Goal: Transaction & Acquisition: Purchase product/service

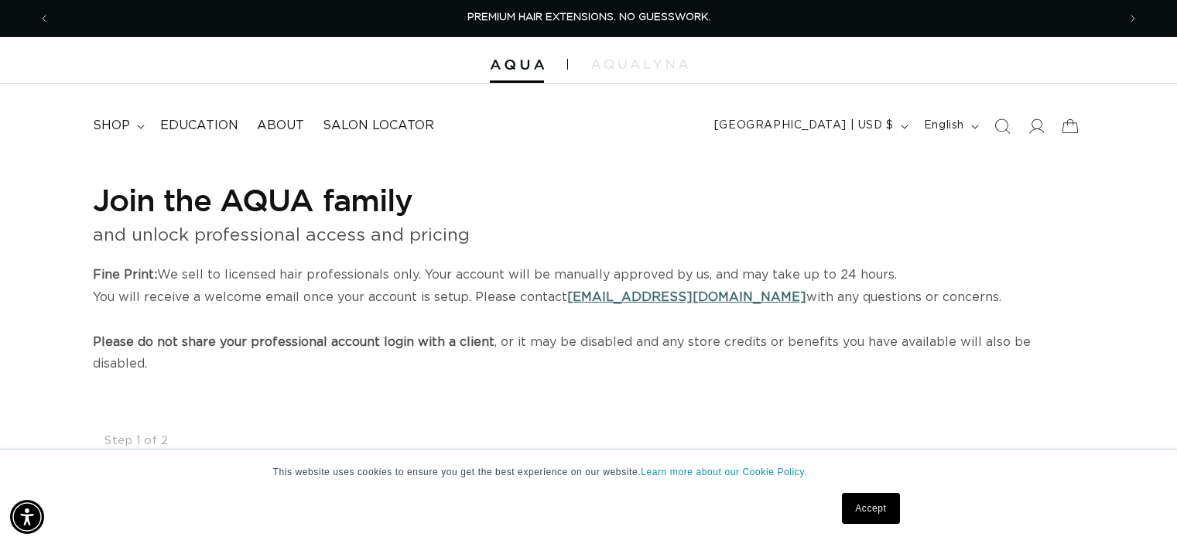
select select "US"
select select "[GEOGRAPHIC_DATA]"
click at [660, 293] on link "hi@aquahairextensions.com" at bounding box center [686, 297] width 239 height 12
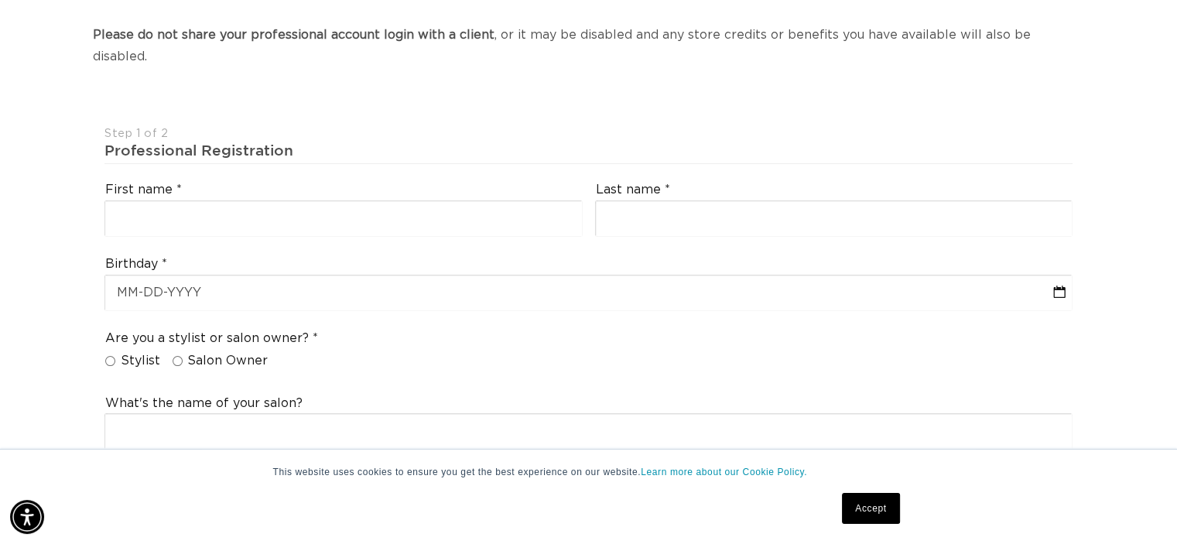
scroll to position [0, 1067]
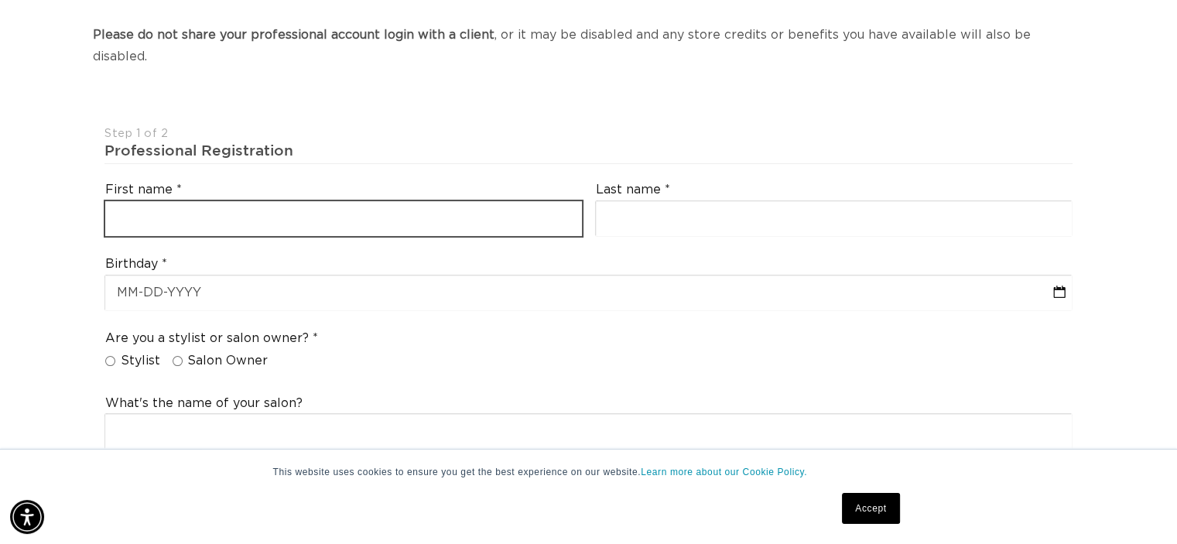
click at [135, 201] on input "text" at bounding box center [343, 218] width 477 height 35
type input "SHIRLEY"
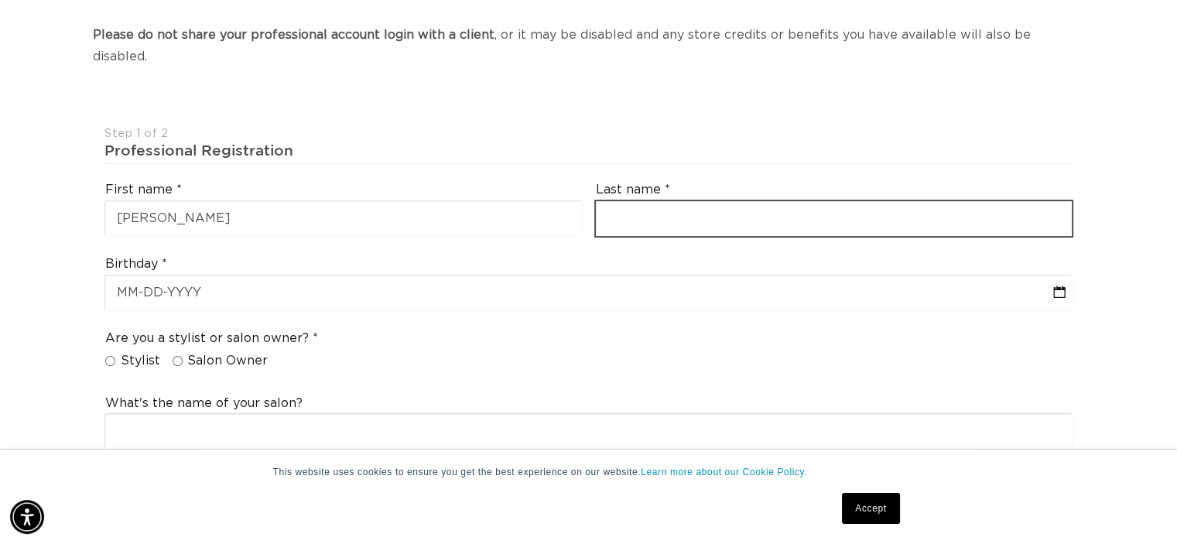
type input "SCHONIER"
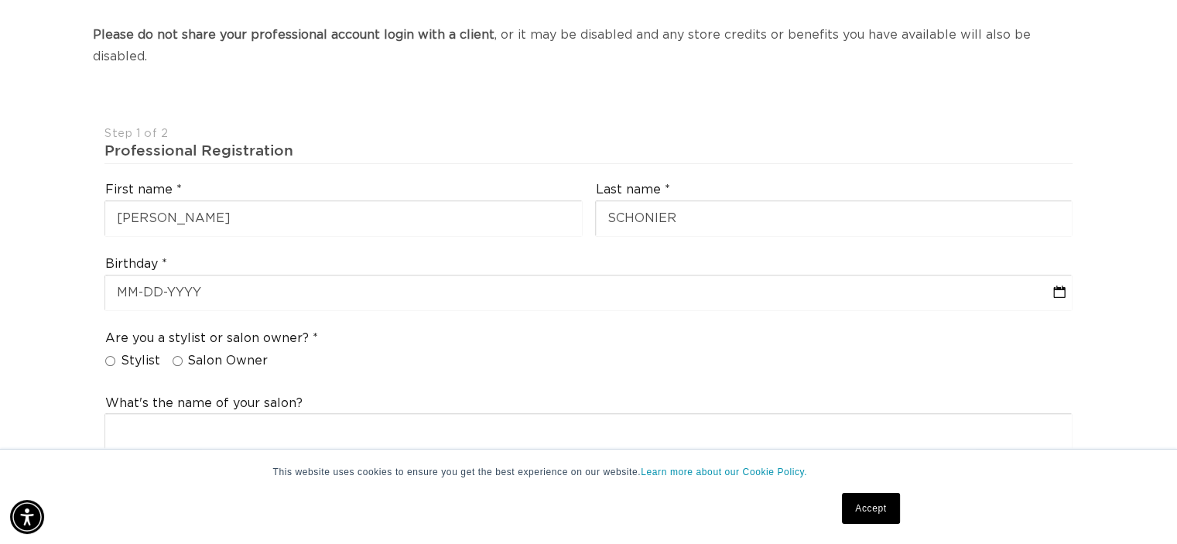
type input "[EMAIL_ADDRESS][DOMAIN_NAME]"
type input "+1 903 571 5590"
select select "Texas"
type input "75703"
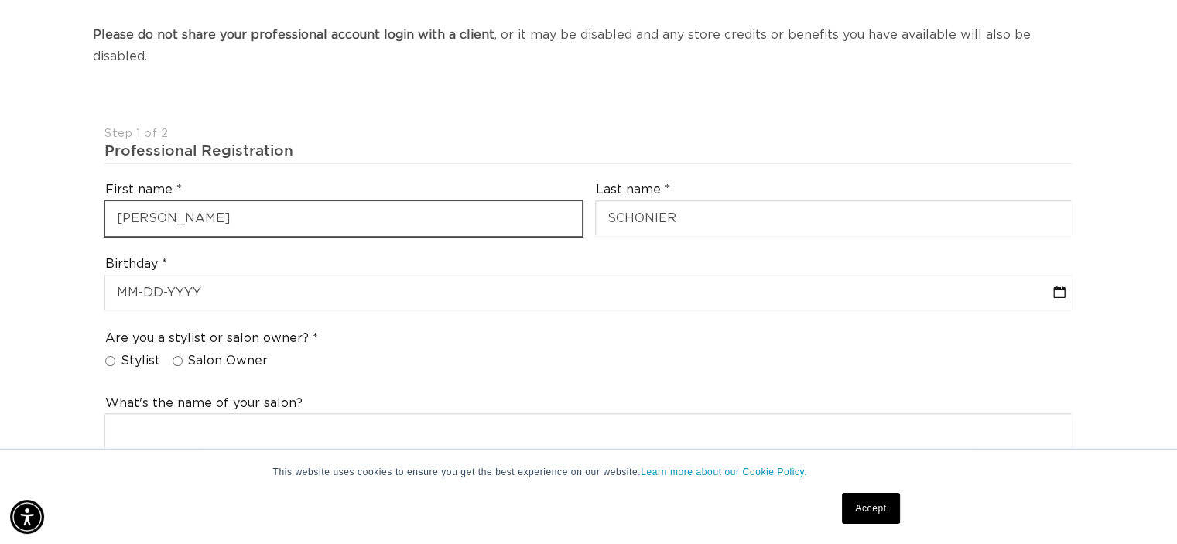
type input "+1 903 571 5590"
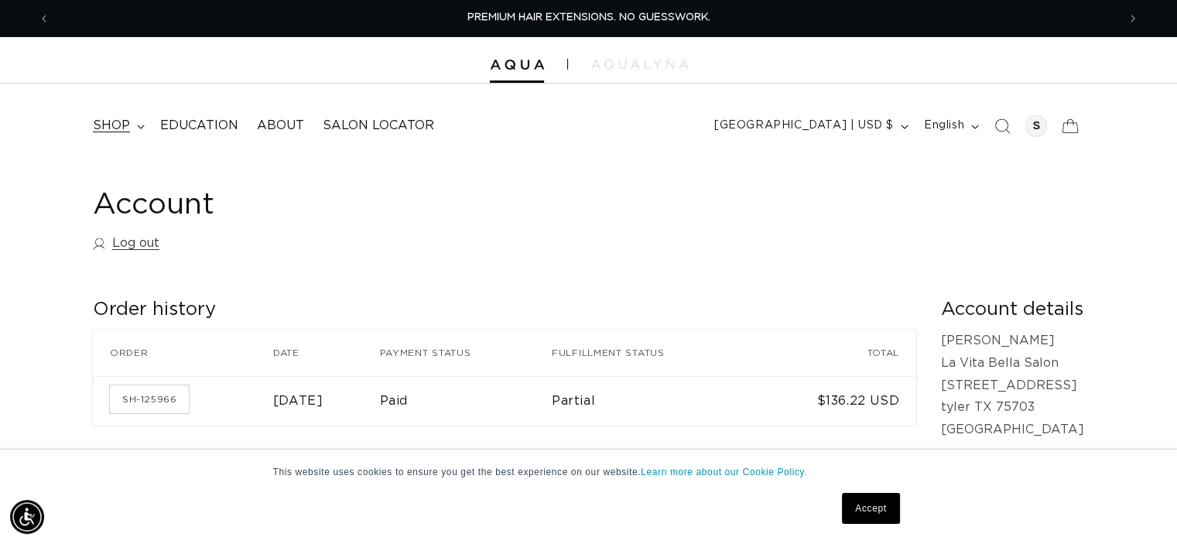
click at [106, 125] on span "shop" at bounding box center [111, 126] width 37 height 16
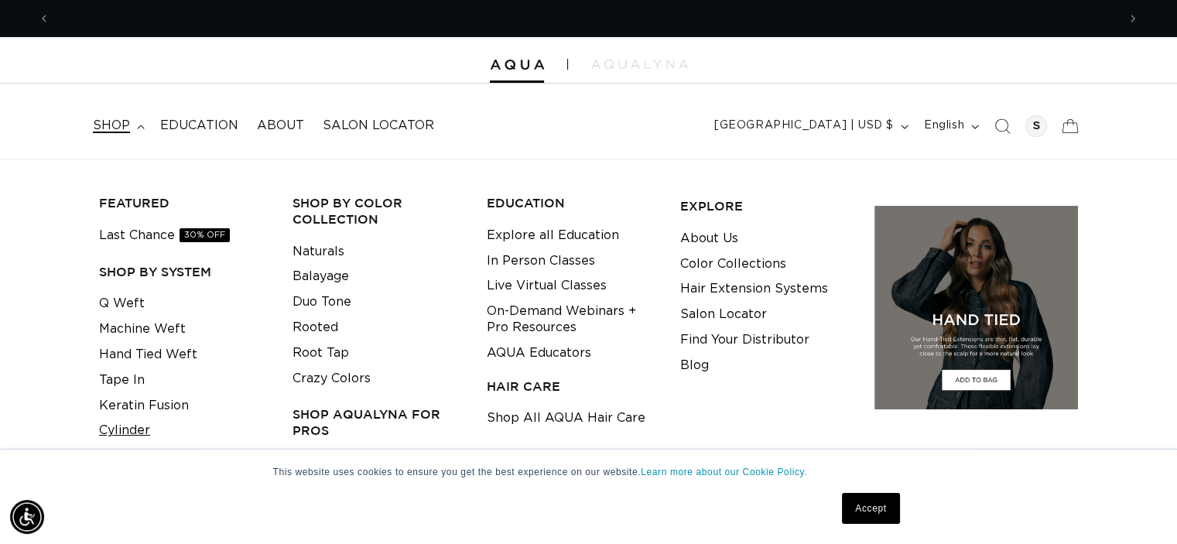
scroll to position [0, 2134]
click at [127, 428] on link "Cylinder" at bounding box center [124, 431] width 51 height 26
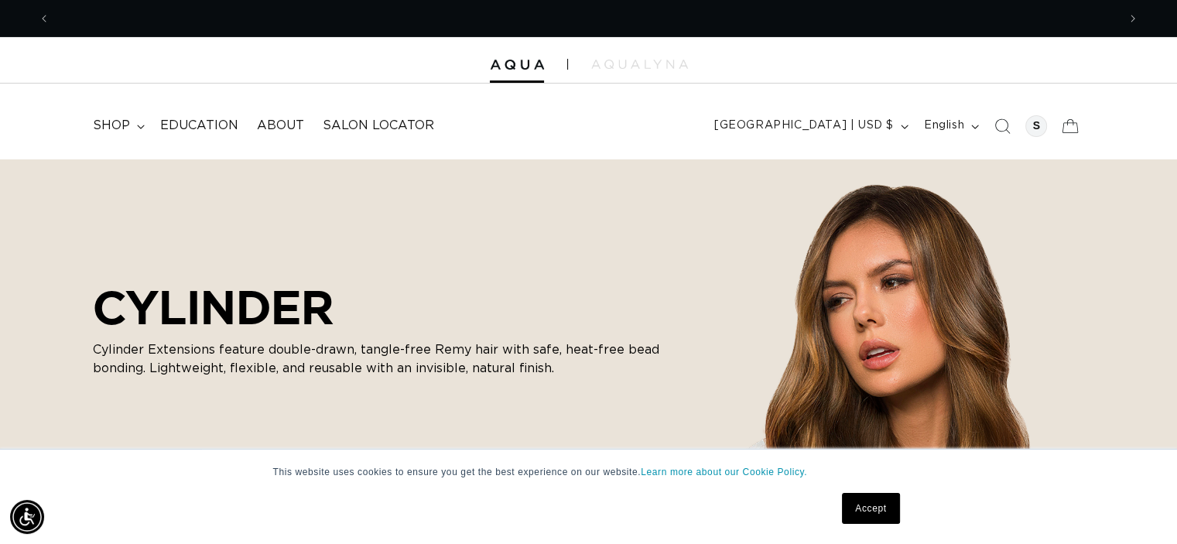
scroll to position [0, 1067]
click at [892, 507] on link "Accept" at bounding box center [870, 508] width 57 height 31
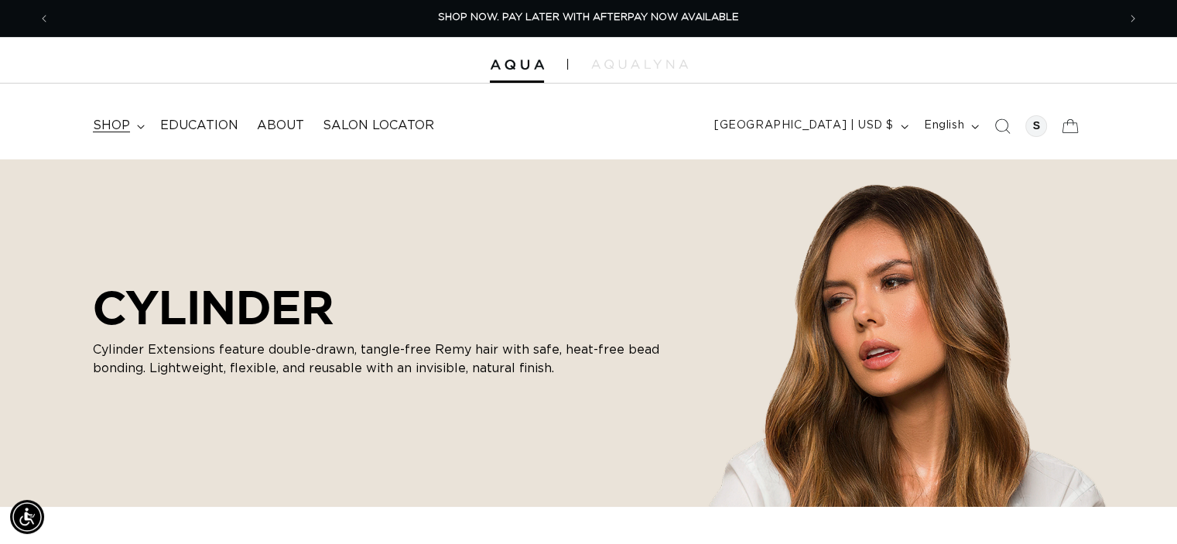
click at [113, 129] on span "shop" at bounding box center [111, 126] width 37 height 16
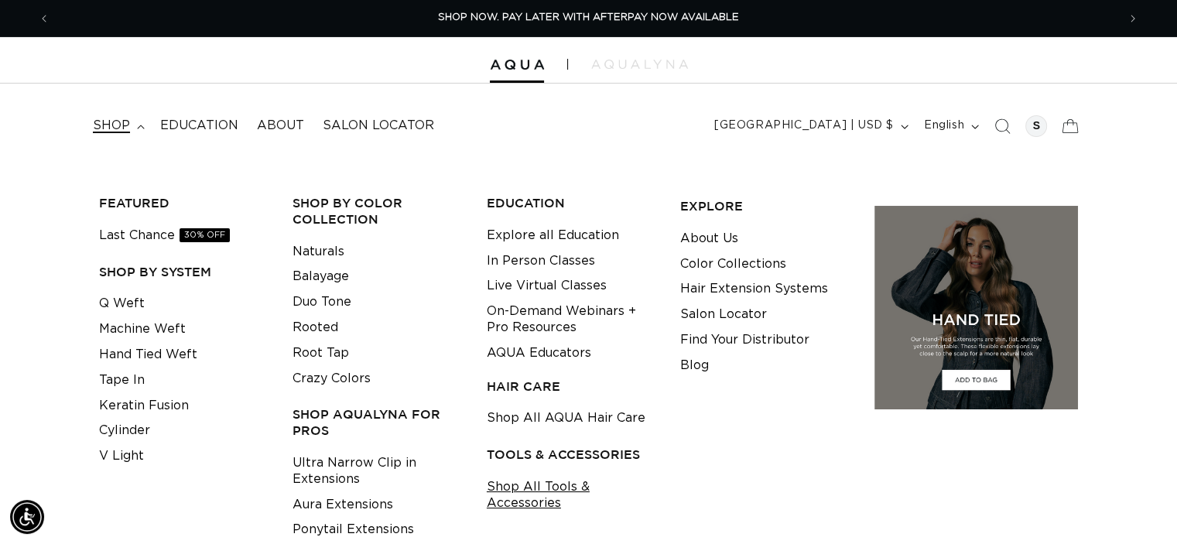
click at [531, 499] on link "Shop All Tools & Accessories" at bounding box center [571, 495] width 169 height 42
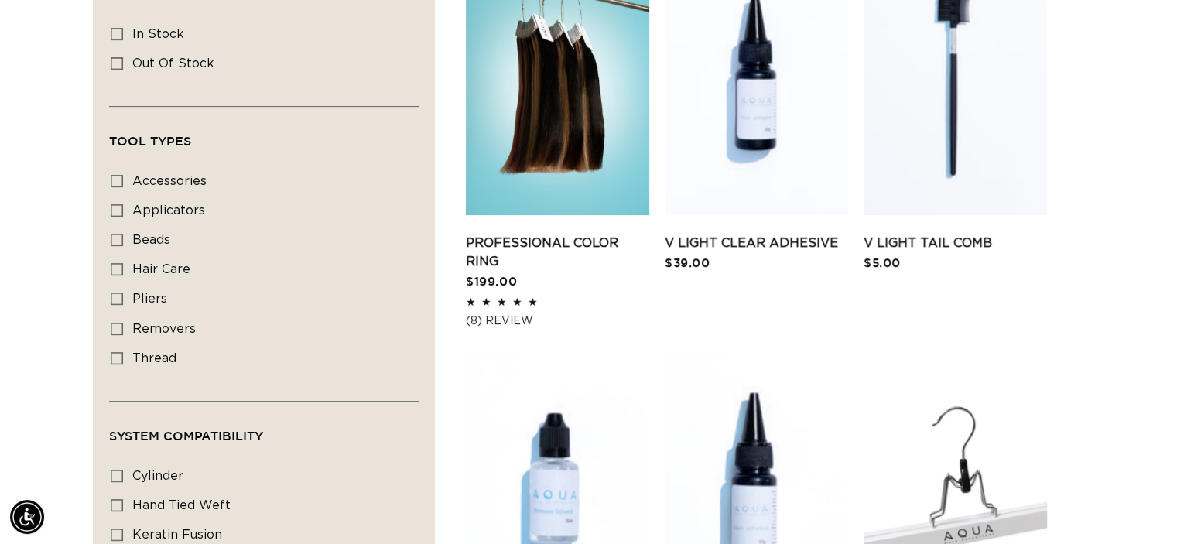
scroll to position [0, 2134]
click at [148, 238] on span "beads" at bounding box center [151, 240] width 38 height 12
click at [123, 238] on input "beads beads (2 products)" at bounding box center [117, 240] width 12 height 12
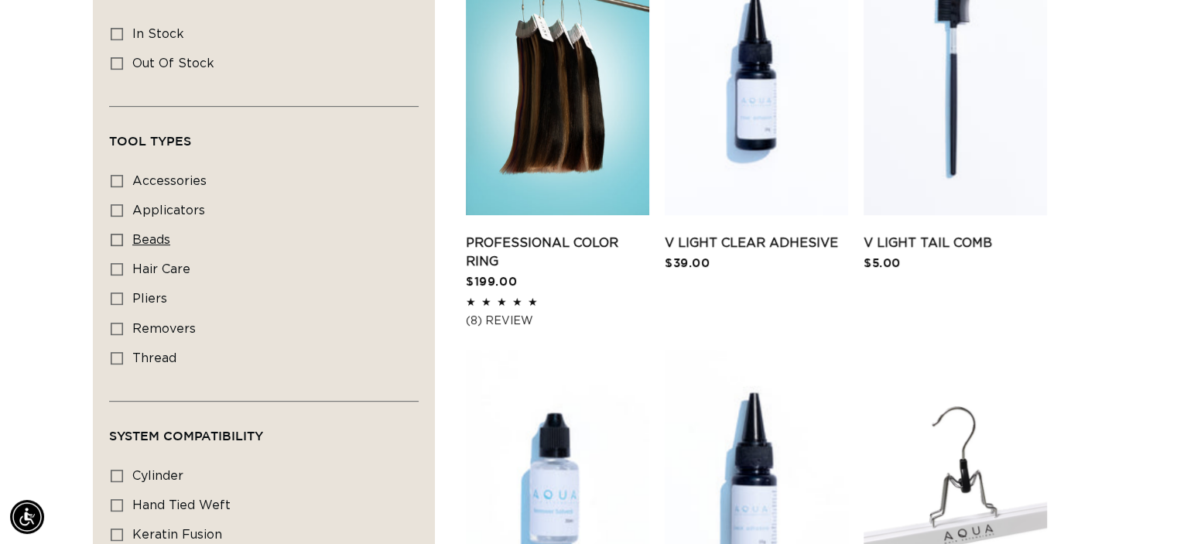
checkbox input "true"
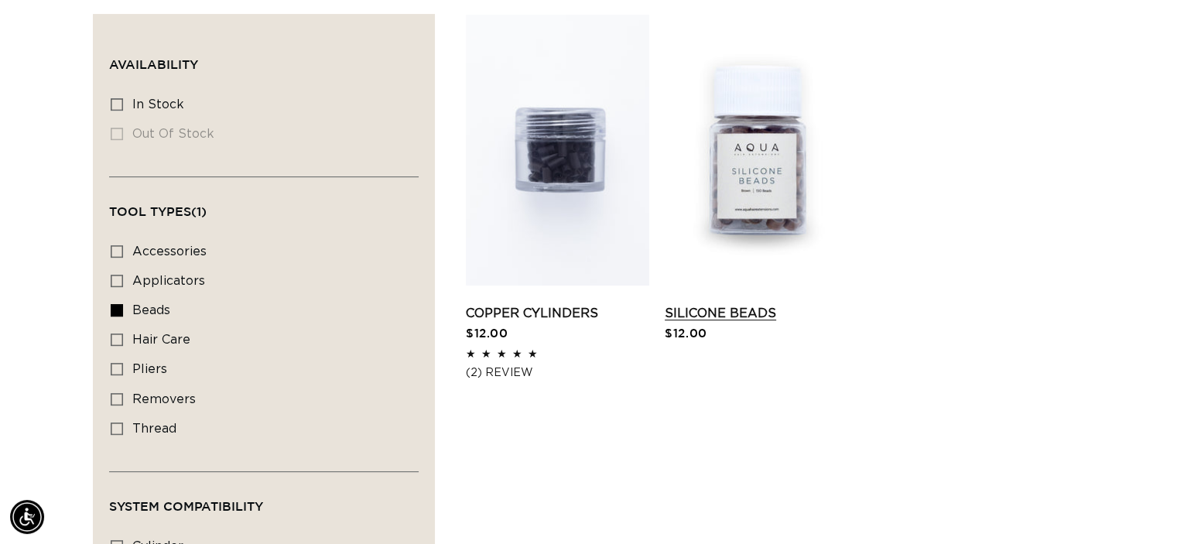
click at [754, 304] on link "Silicone Beads" at bounding box center [756, 313] width 183 height 19
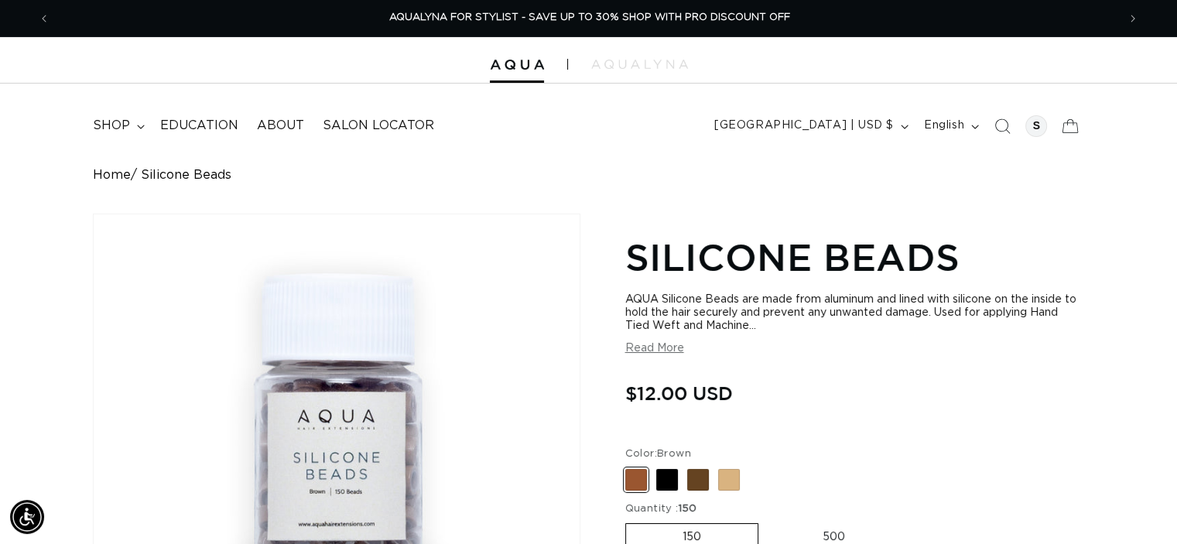
click at [1168, 36] on html "Skip to content PREMIUM HAIR EXTENSIONS. NO GUESSWORK. SHOP NOW. PAY LATER WITH…" at bounding box center [588, 272] width 1177 height 544
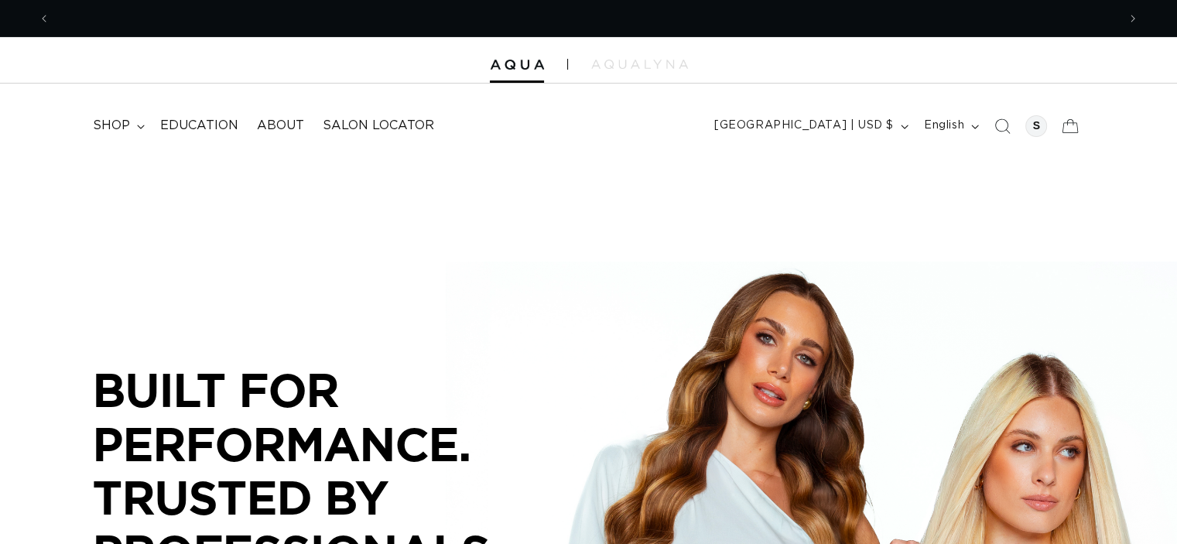
scroll to position [0, 1067]
click at [101, 125] on span "shop" at bounding box center [111, 126] width 37 height 16
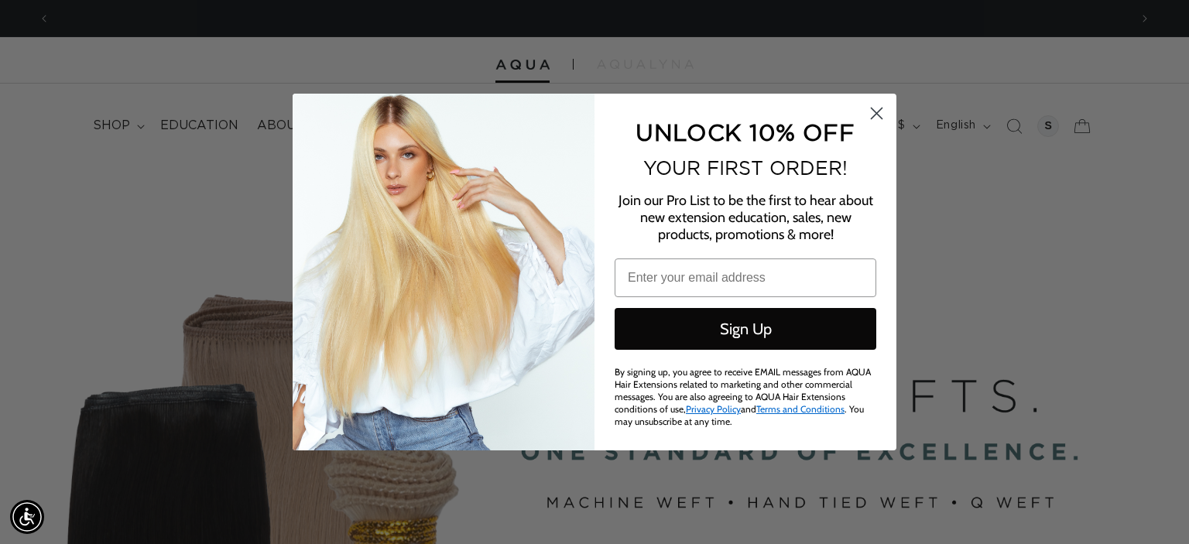
scroll to position [0, 0]
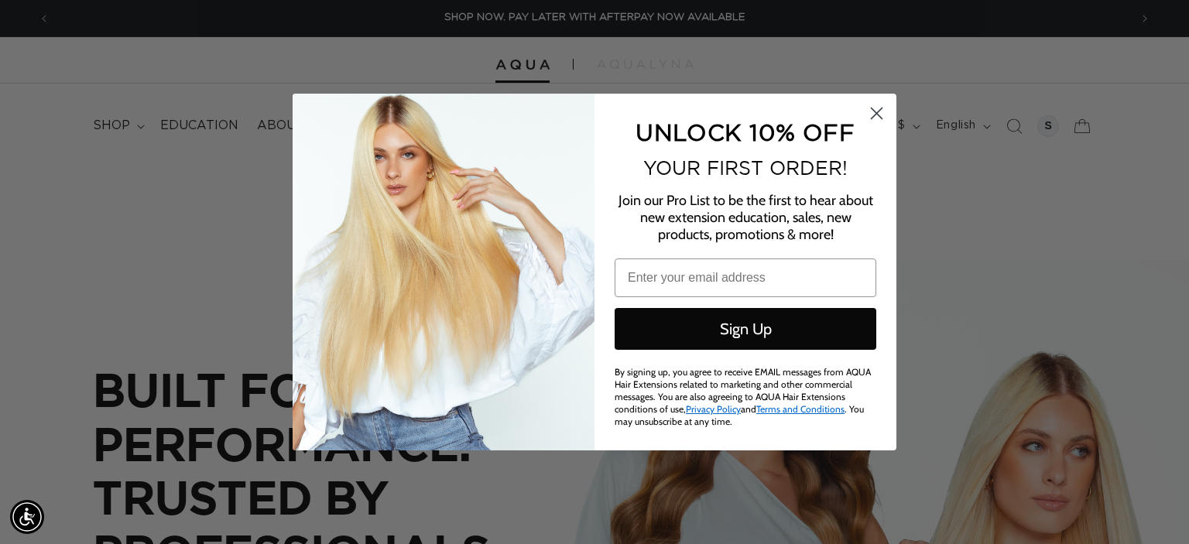
click at [876, 110] on circle "Close dialog" at bounding box center [877, 114] width 26 height 26
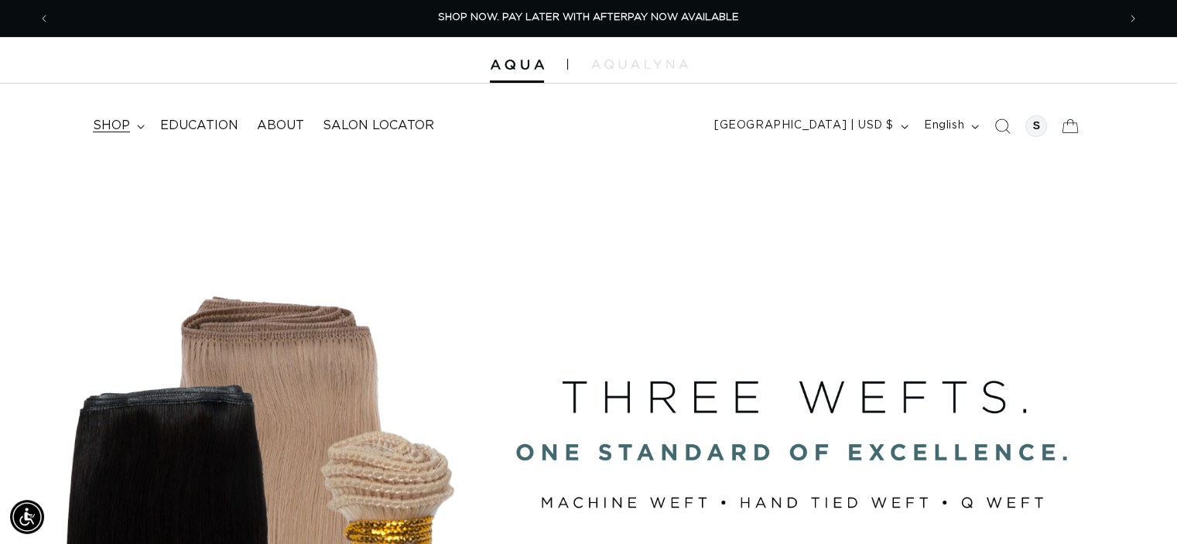
click at [120, 128] on span "shop" at bounding box center [111, 126] width 37 height 16
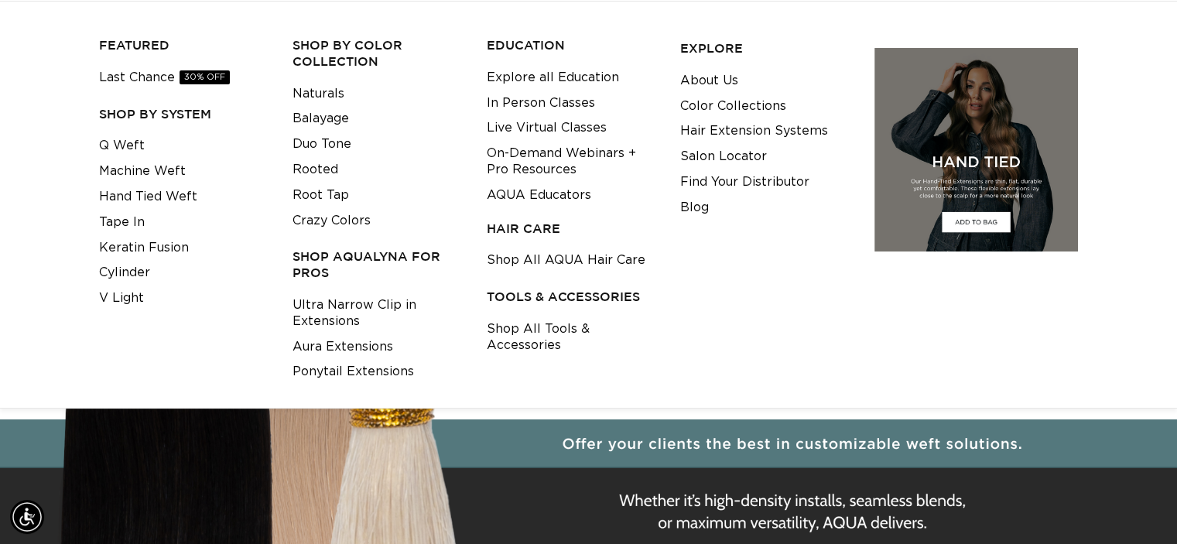
scroll to position [0, 2134]
click at [534, 331] on link "Shop All Tools & Accessories" at bounding box center [571, 338] width 169 height 42
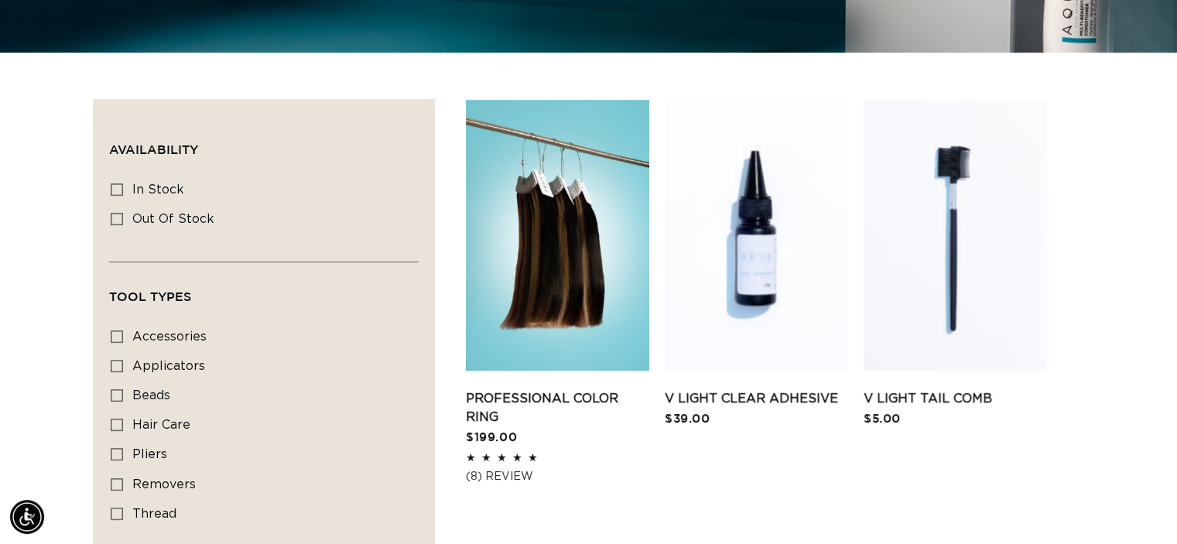
scroll to position [0, 2134]
click at [114, 389] on icon at bounding box center [117, 395] width 12 height 12
click at [114, 389] on input "beads beads (2 products)" at bounding box center [117, 395] width 12 height 12
checkbox input "true"
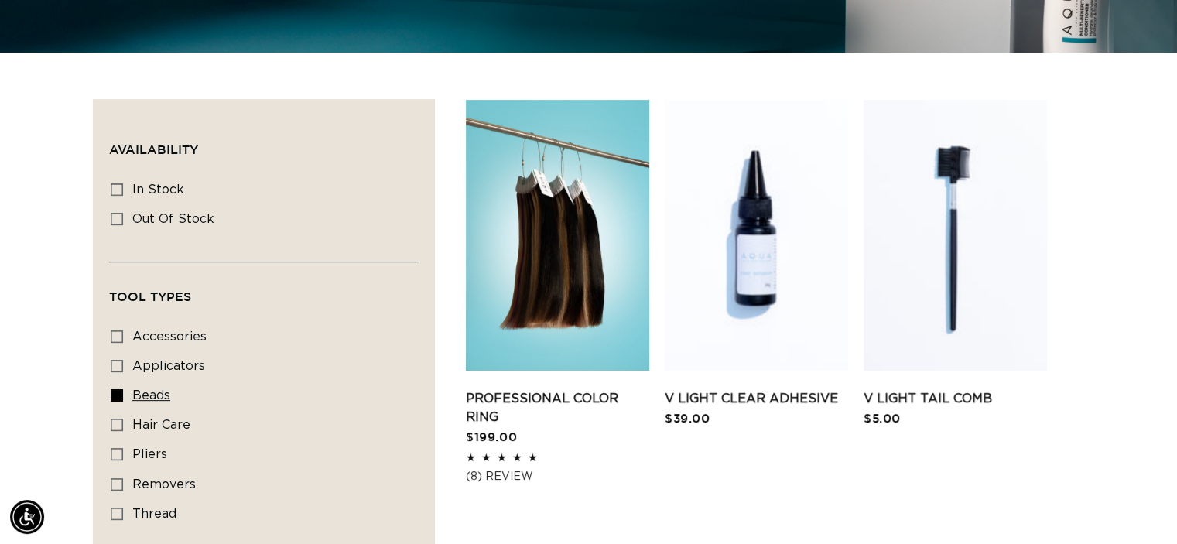
scroll to position [0, 0]
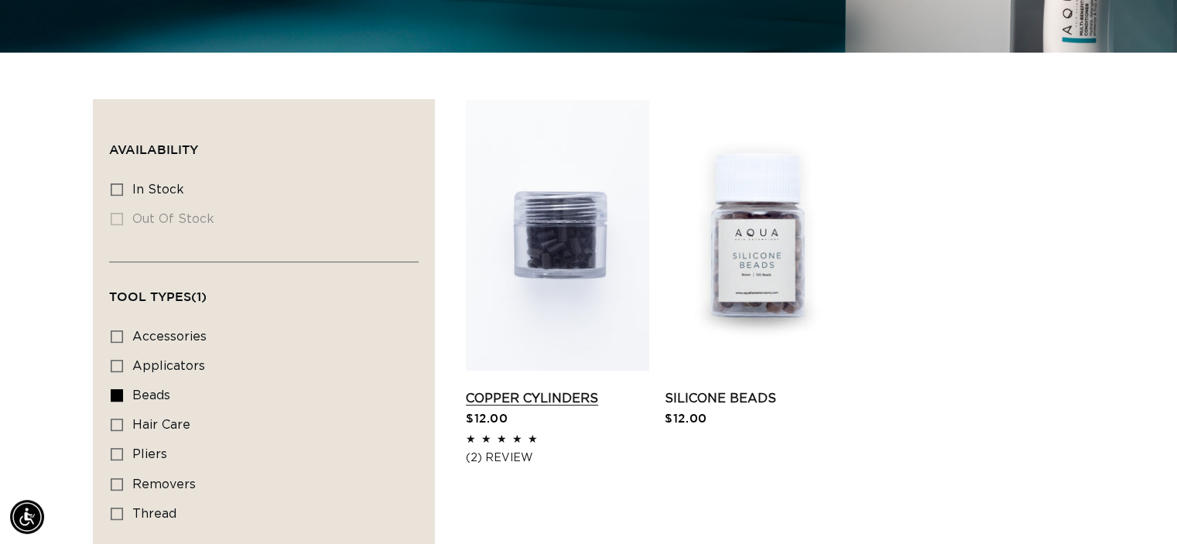
scroll to position [0, 1067]
click at [560, 389] on link "Copper Cylinders" at bounding box center [557, 398] width 183 height 19
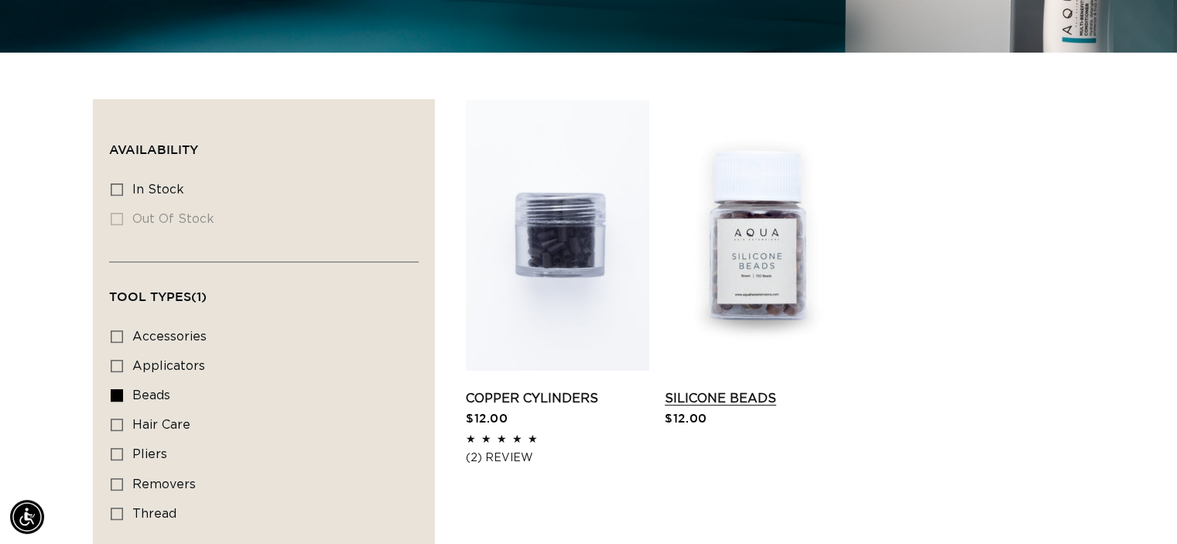
scroll to position [0, 2134]
click at [756, 389] on link "Silicone Beads" at bounding box center [756, 398] width 183 height 19
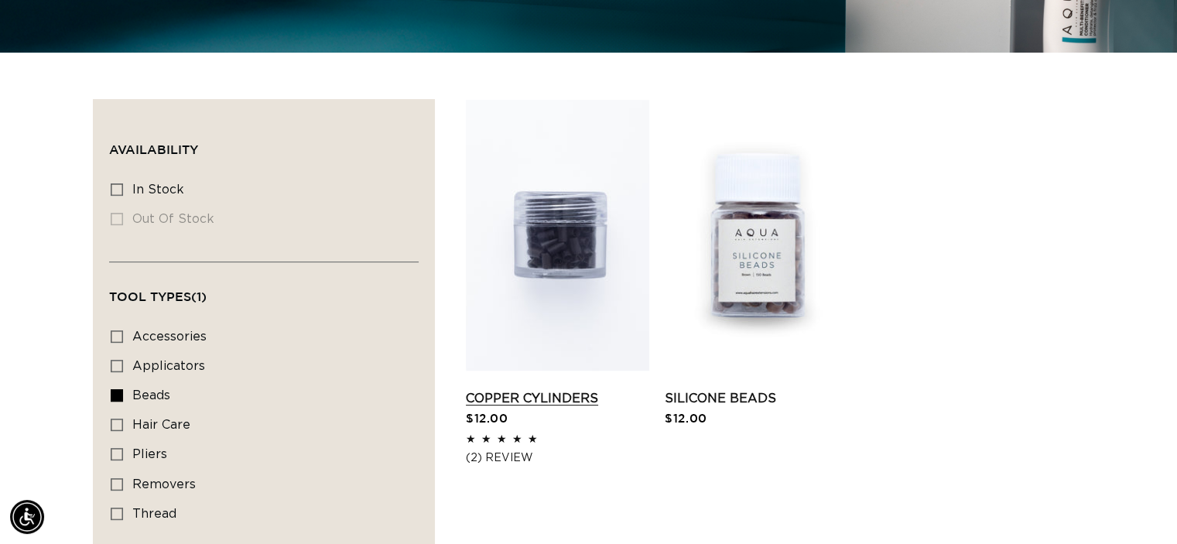
scroll to position [0, 0]
click at [542, 398] on link "Copper Cylinders" at bounding box center [557, 398] width 183 height 19
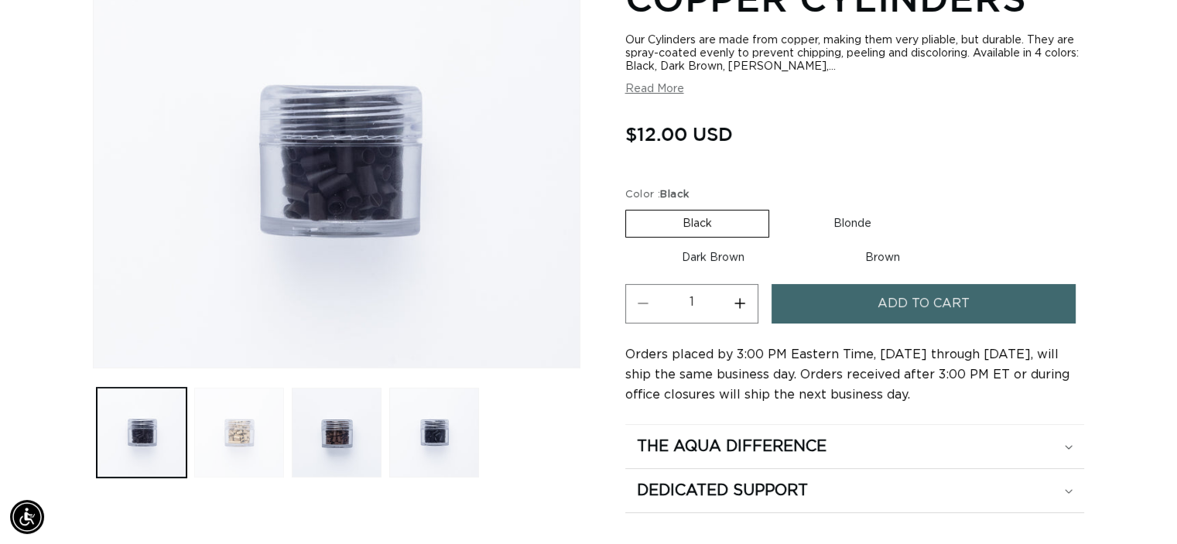
click at [233, 436] on button "Load image 2 in gallery view" at bounding box center [239, 433] width 90 height 90
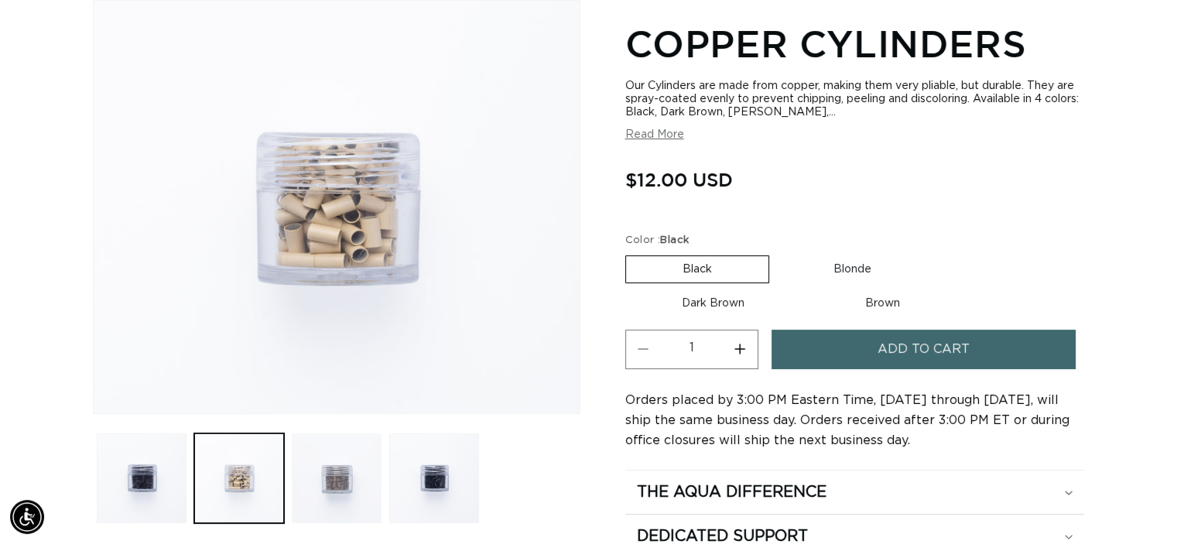
scroll to position [0, 2134]
click at [339, 479] on button "Load image 3 in gallery view" at bounding box center [337, 478] width 90 height 90
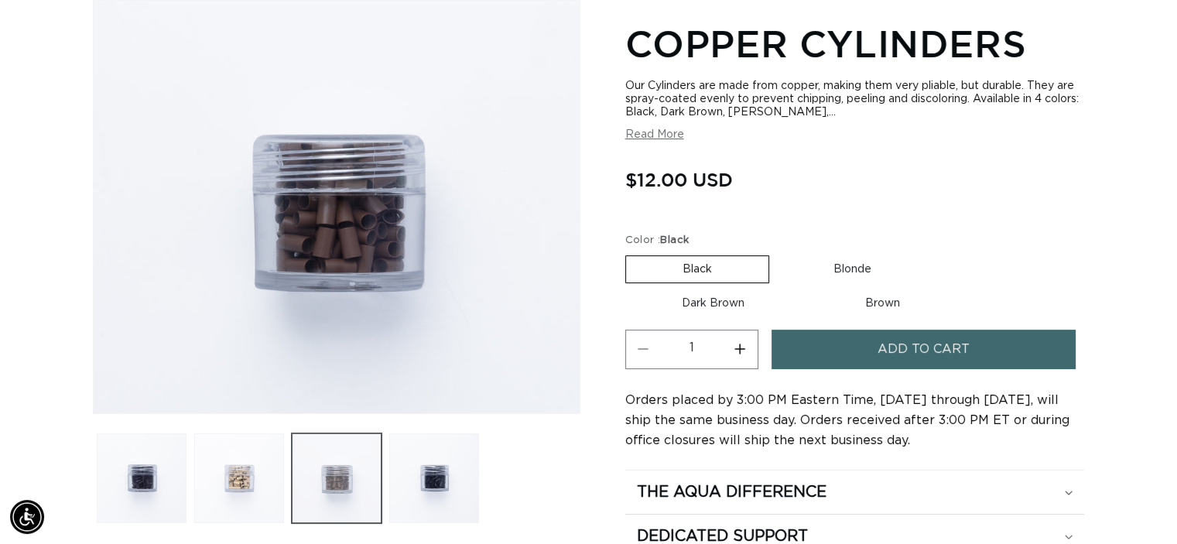
scroll to position [0, 0]
click at [435, 485] on button "Load image 4 in gallery view" at bounding box center [434, 478] width 90 height 90
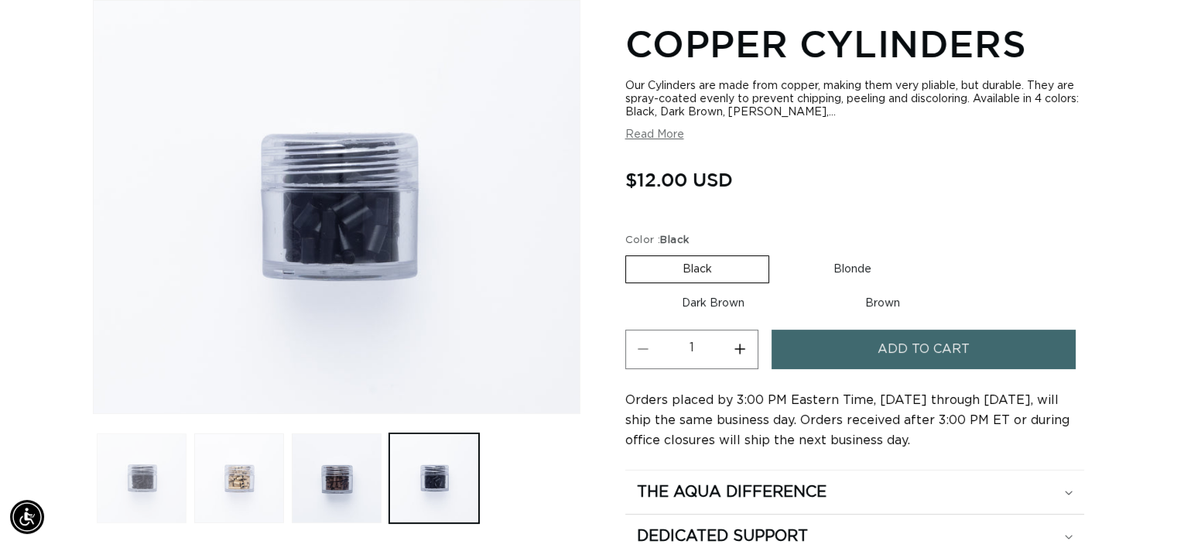
scroll to position [0, 2134]
click at [145, 476] on button "Load image 1 in gallery view" at bounding box center [142, 478] width 90 height 90
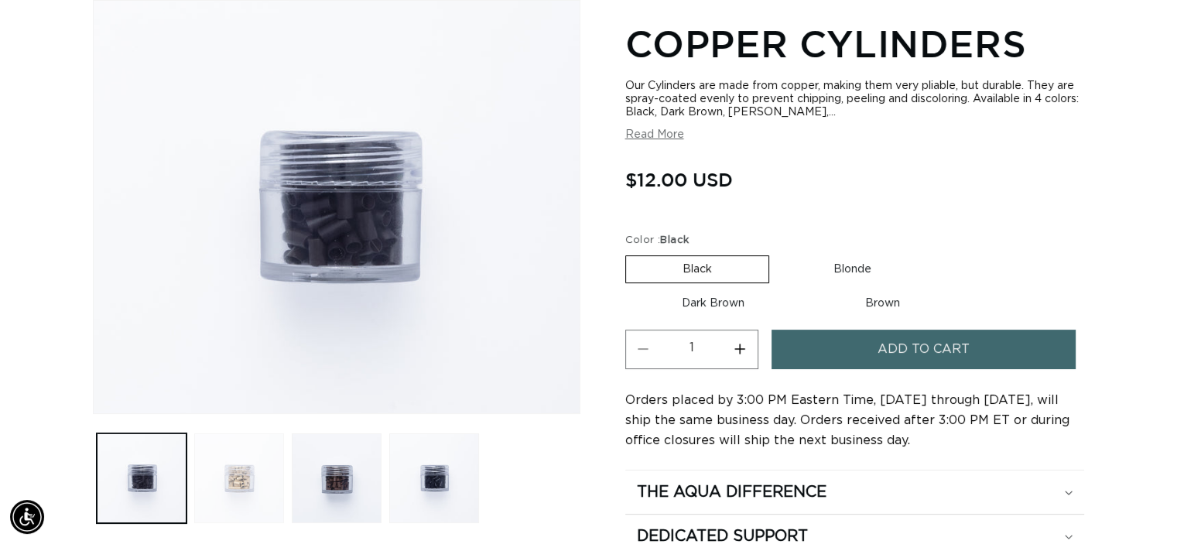
scroll to position [0, 0]
click at [234, 472] on button "Load image 2 in gallery view" at bounding box center [239, 478] width 90 height 90
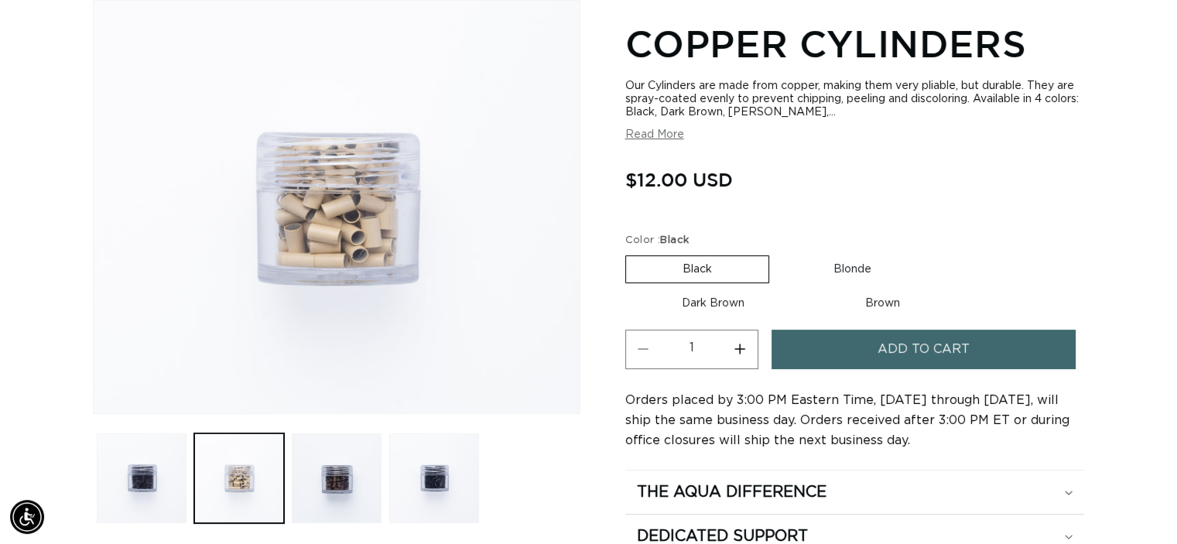
scroll to position [0, 1067]
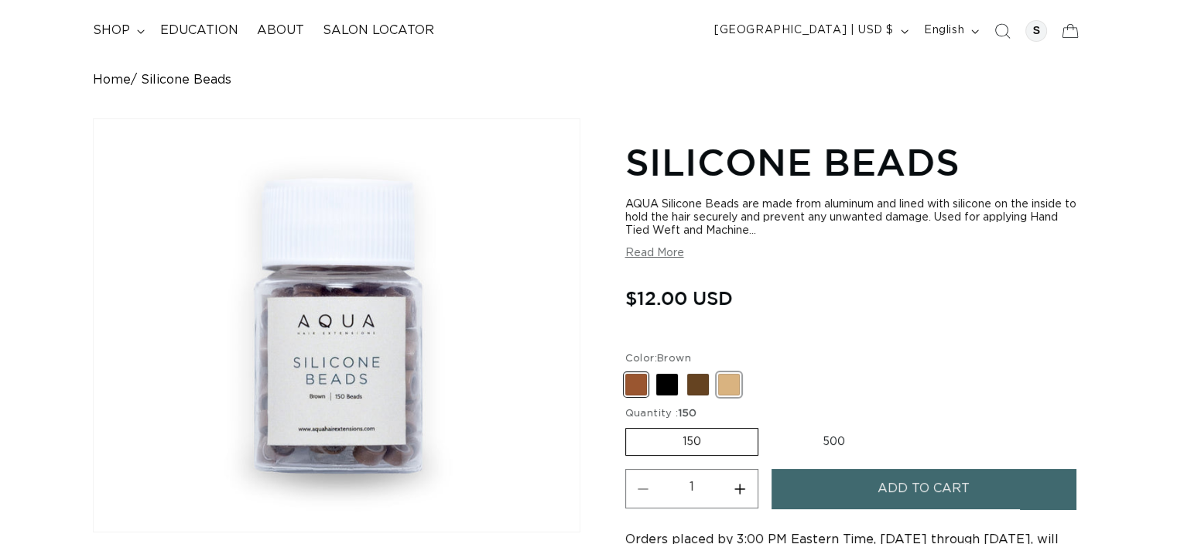
scroll to position [0, 1067]
click at [729, 383] on span at bounding box center [729, 385] width 22 height 22
click at [630, 371] on input "Blonde Variant sold out or unavailable" at bounding box center [629, 371] width 1 height 1
radio input "true"
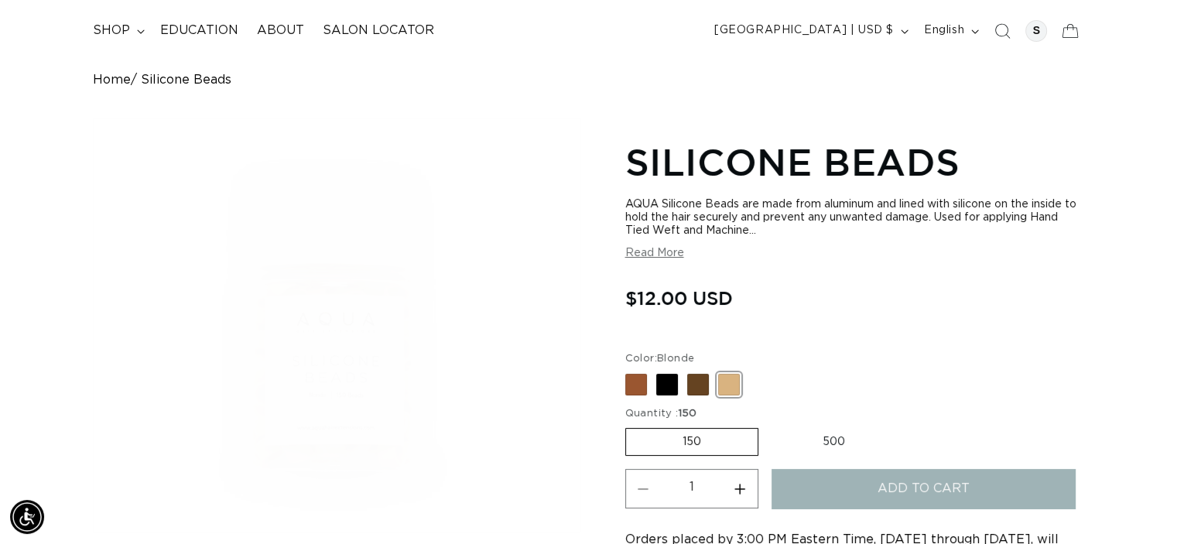
scroll to position [0, 0]
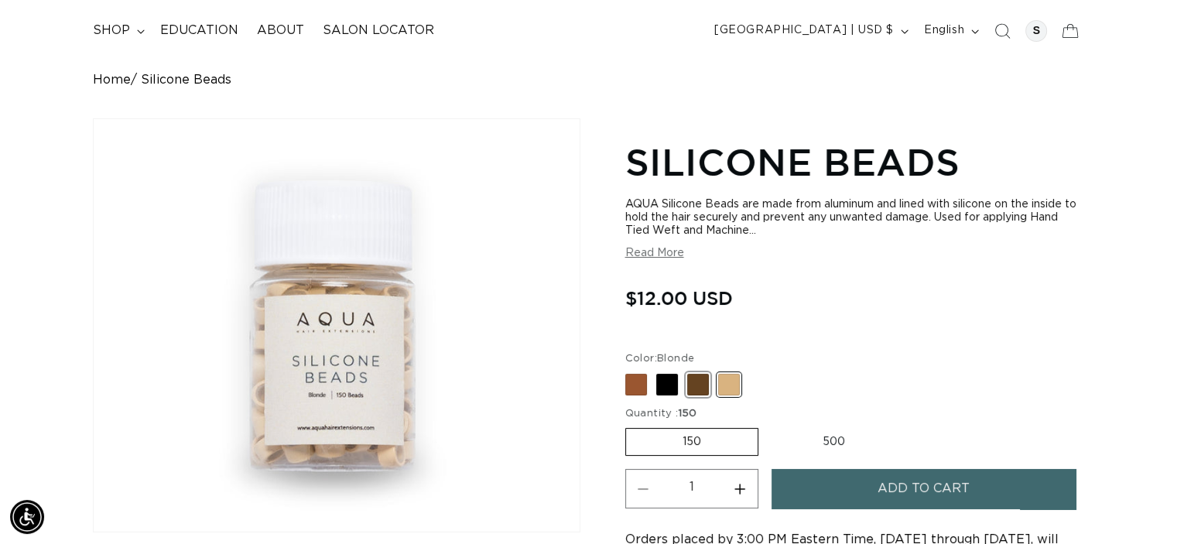
click at [700, 378] on span at bounding box center [698, 385] width 22 height 22
click at [630, 371] on input "Dark Brown Variant sold out or unavailable" at bounding box center [629, 371] width 1 height 1
radio input "true"
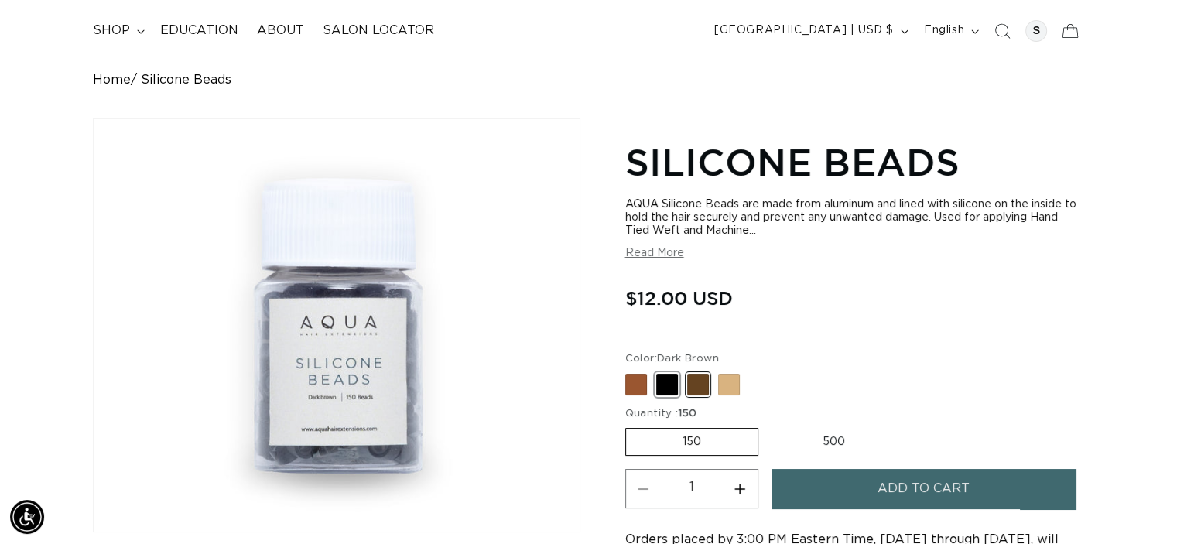
click at [666, 384] on span at bounding box center [667, 385] width 22 height 22
click at [630, 371] on input "Black Variant sold out or unavailable" at bounding box center [629, 371] width 1 height 1
radio input "true"
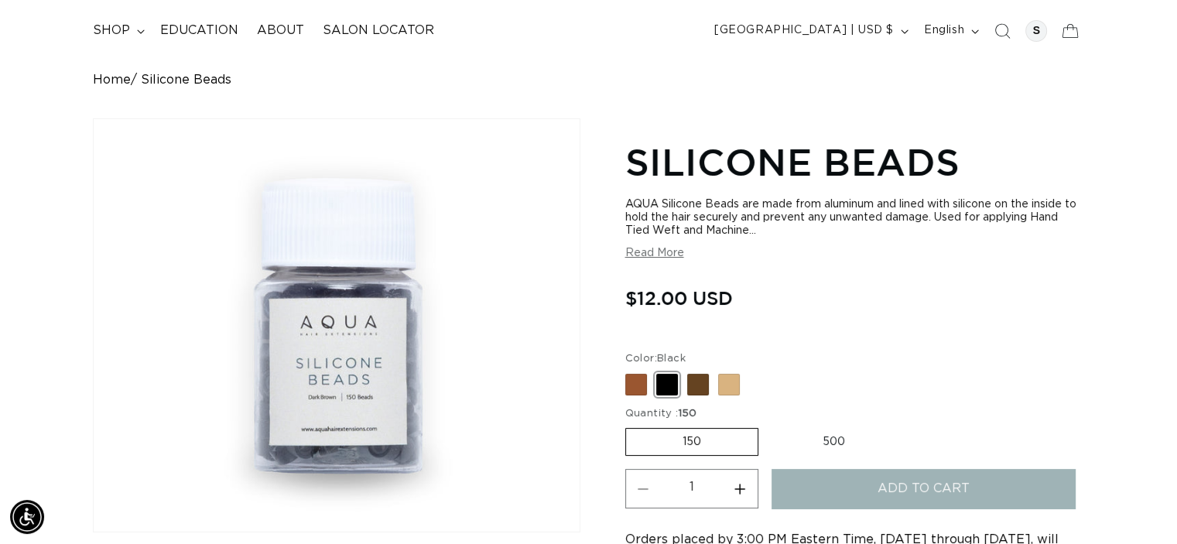
scroll to position [0, 1067]
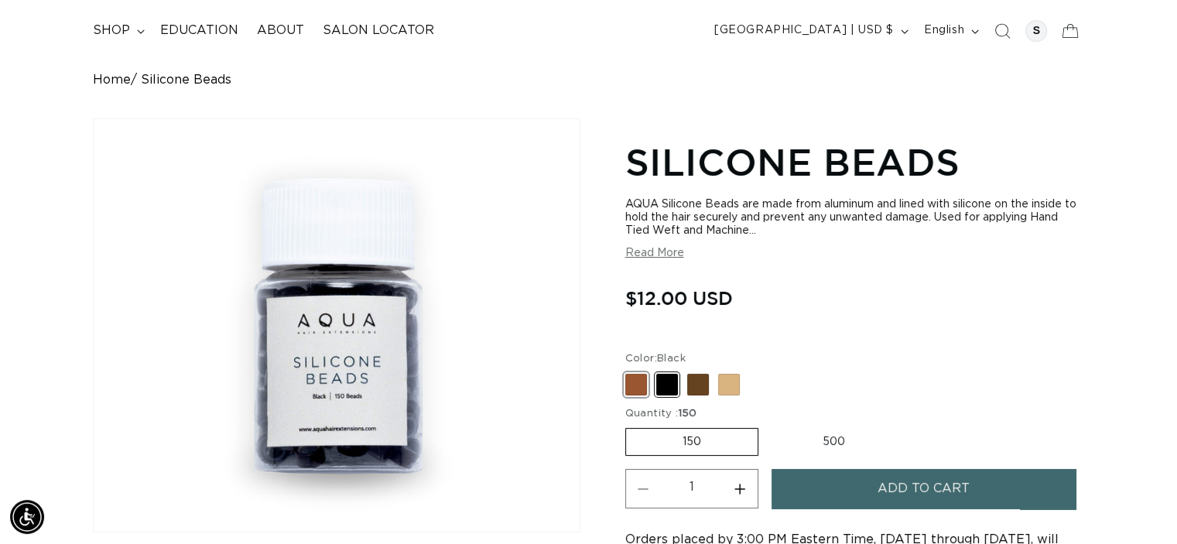
click at [628, 386] on span at bounding box center [636, 385] width 22 height 22
click at [629, 371] on input "Brown Variant sold out or unavailable" at bounding box center [629, 371] width 1 height 1
radio input "true"
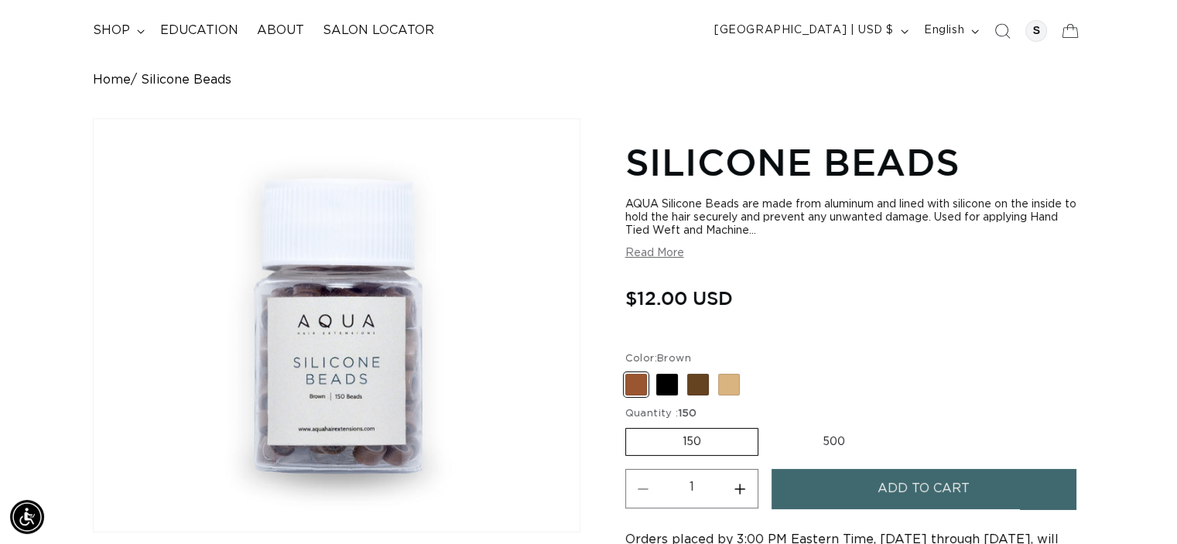
scroll to position [0, 1067]
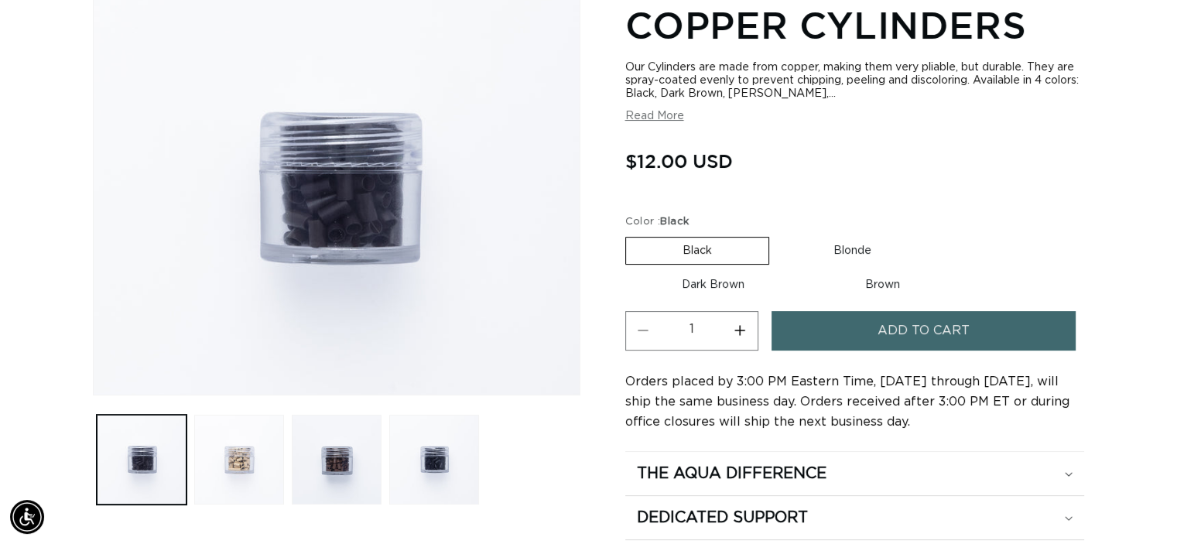
scroll to position [263, 0]
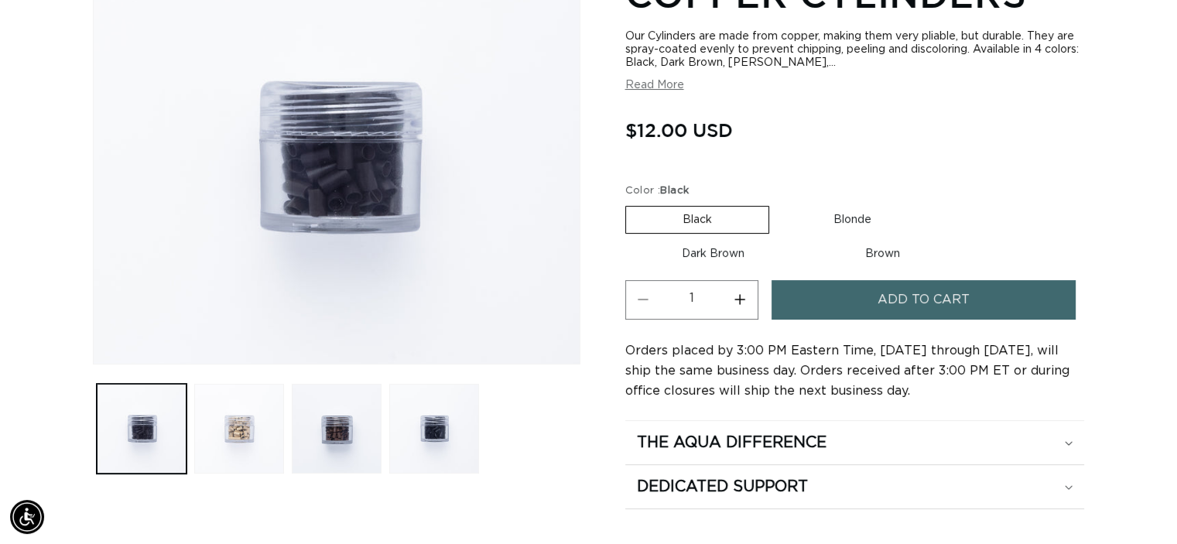
click at [1133, 101] on html "Skip to content PREMIUM HAIR EXTENSIONS. NO GUESSWORK. SHOP NOW. PAY LATER WITH…" at bounding box center [588, 9] width 1177 height 544
click at [850, 219] on label "Blonde Variant sold out or unavailable" at bounding box center [852, 220] width 151 height 26
click at [778, 204] on input "Blonde Variant sold out or unavailable" at bounding box center [777, 203] width 1 height 1
radio input "true"
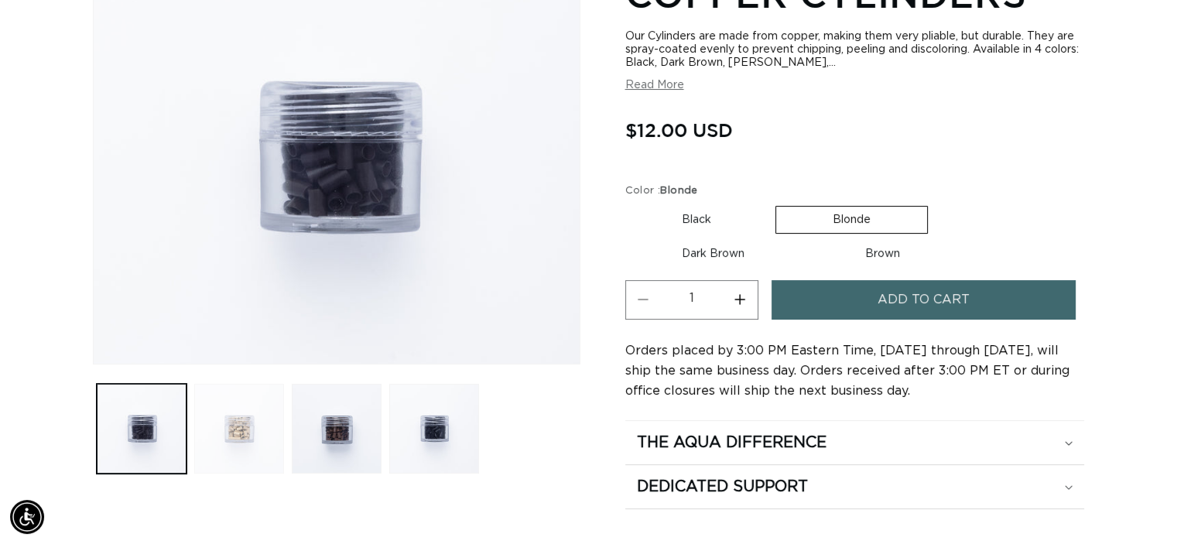
click at [243, 430] on button "Load image 2 in gallery view" at bounding box center [239, 429] width 90 height 90
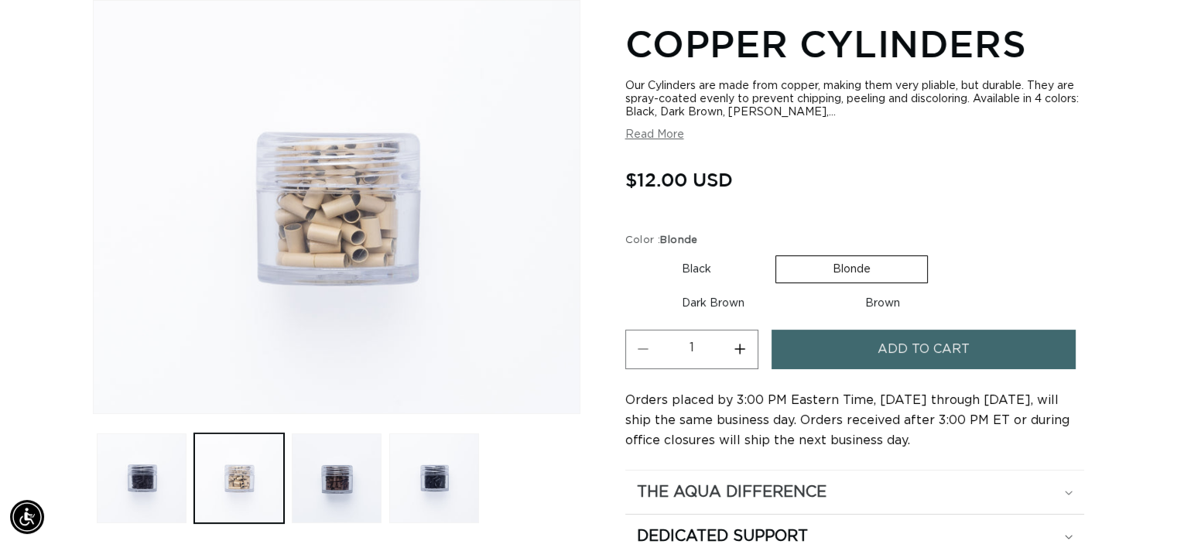
scroll to position [0, 1067]
click at [873, 304] on label "Brown Variant sold out or unavailable" at bounding box center [883, 303] width 148 height 26
click at [809, 288] on input "Brown Variant sold out or unavailable" at bounding box center [809, 287] width 1 height 1
radio input "true"
click at [741, 347] on button "Increase quantity for Copper Cylinders" at bounding box center [740, 349] width 35 height 39
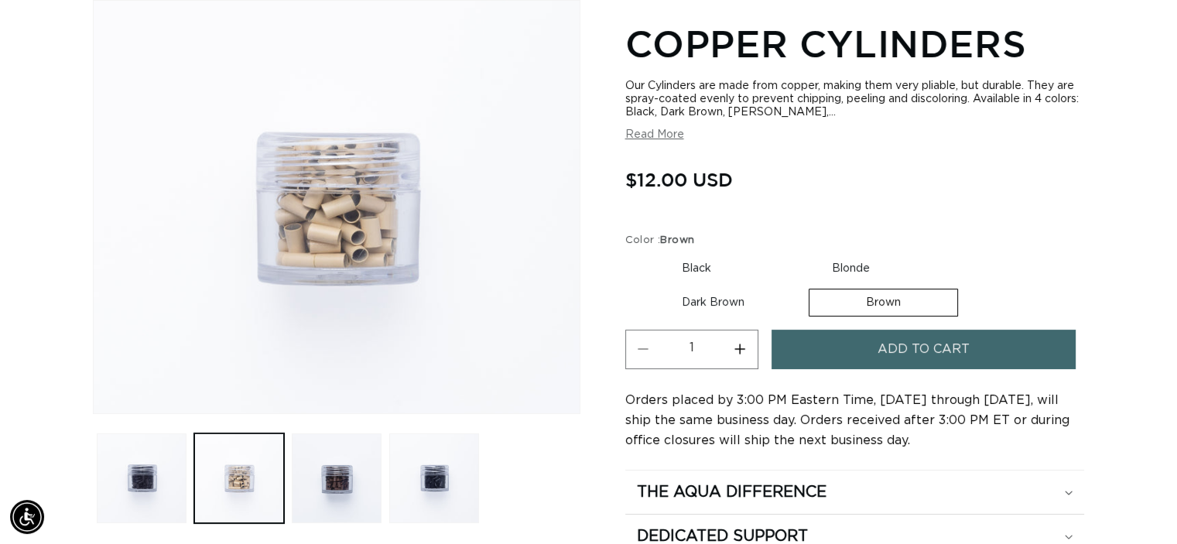
type input "2"
click at [330, 484] on button "Load image 3 in gallery view" at bounding box center [337, 478] width 90 height 90
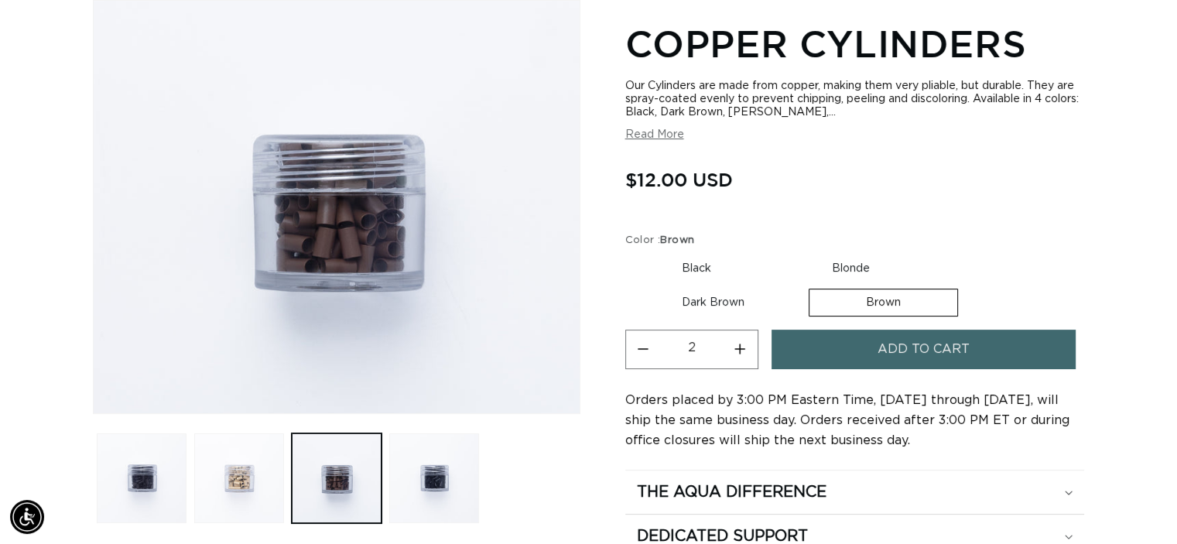
click at [933, 352] on span "Add to cart" at bounding box center [924, 349] width 92 height 39
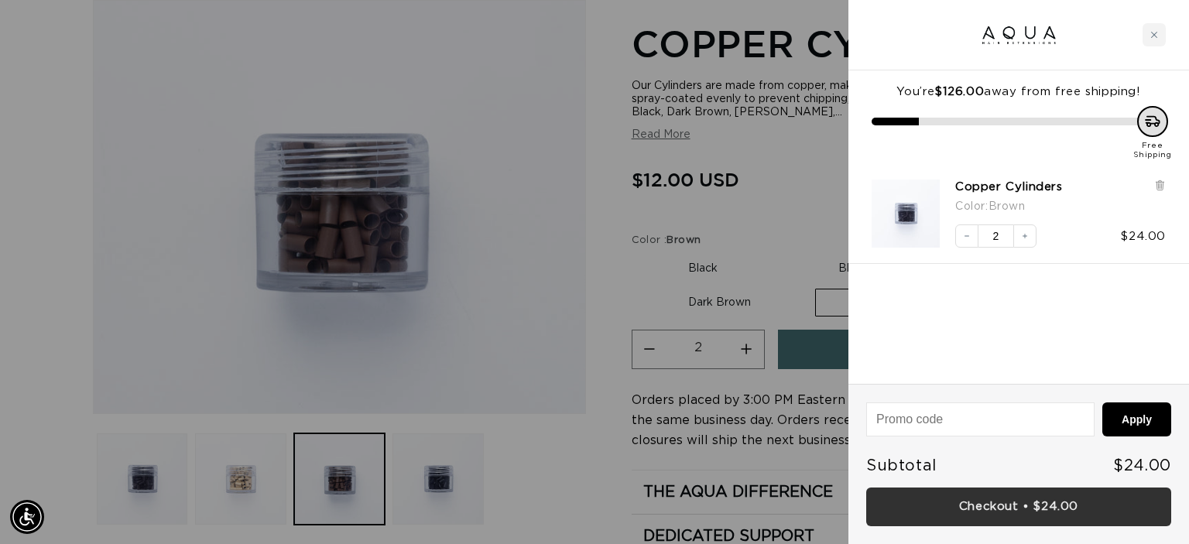
scroll to position [0, 2158]
click at [998, 505] on link "Checkout • $24.00" at bounding box center [1018, 507] width 305 height 39
